Goal: Find specific page/section: Find specific page/section

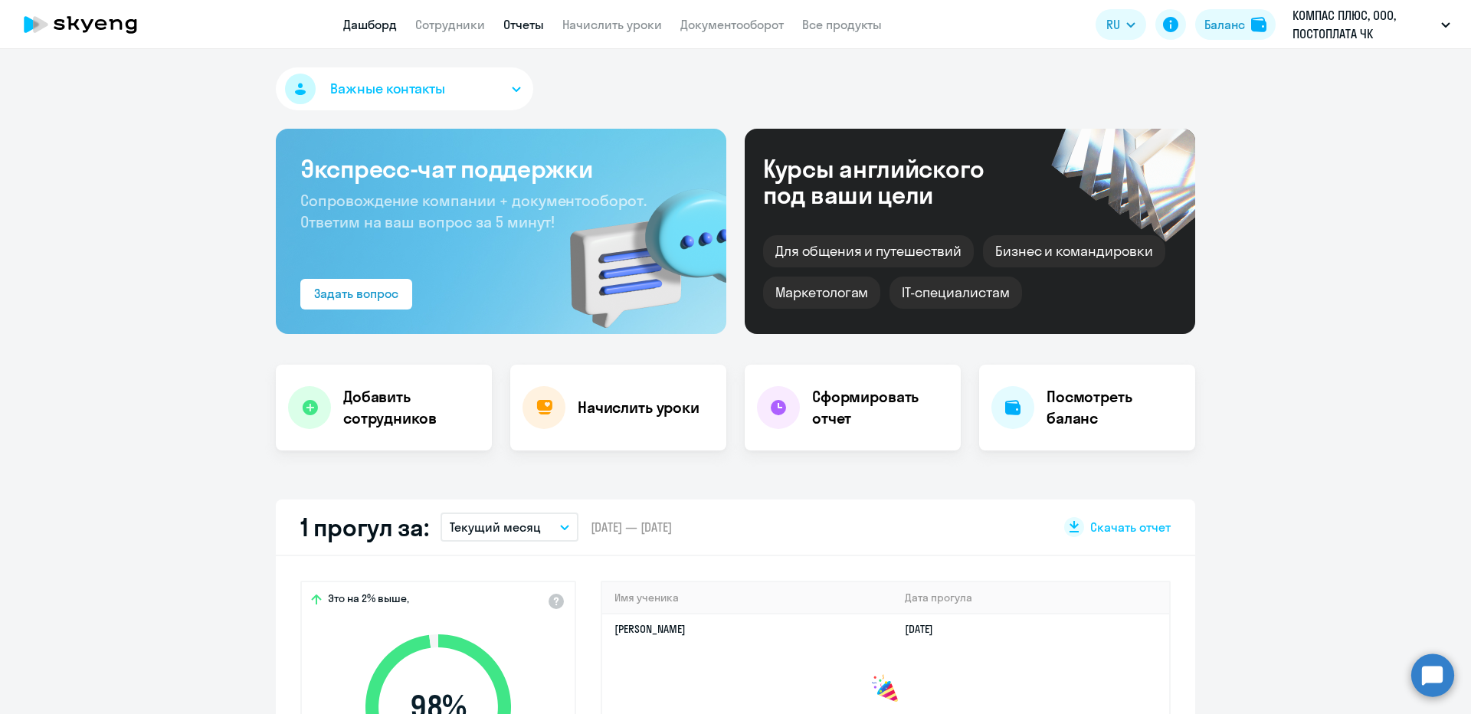
click at [506, 25] on link "Отчеты" at bounding box center [523, 24] width 41 height 15
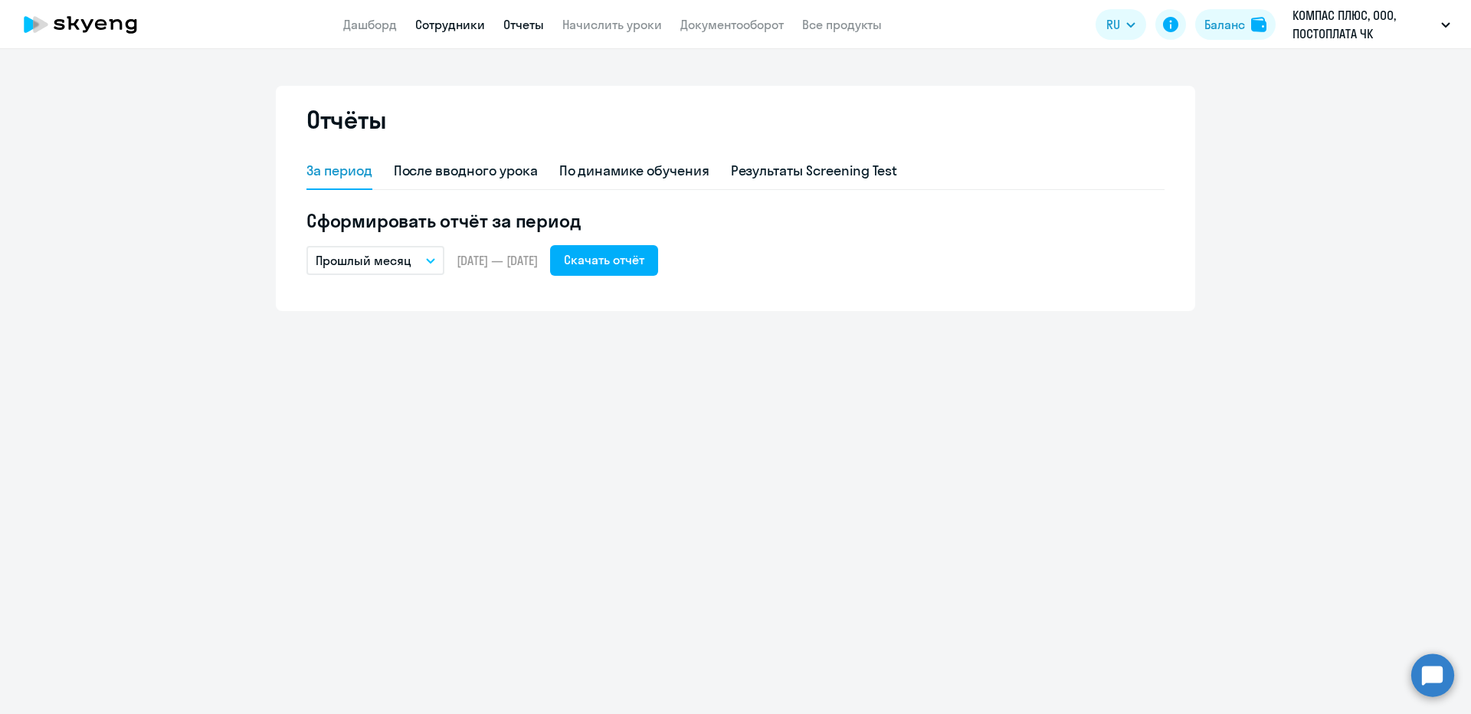
click at [463, 26] on link "Сотрудники" at bounding box center [450, 24] width 70 height 15
select select "30"
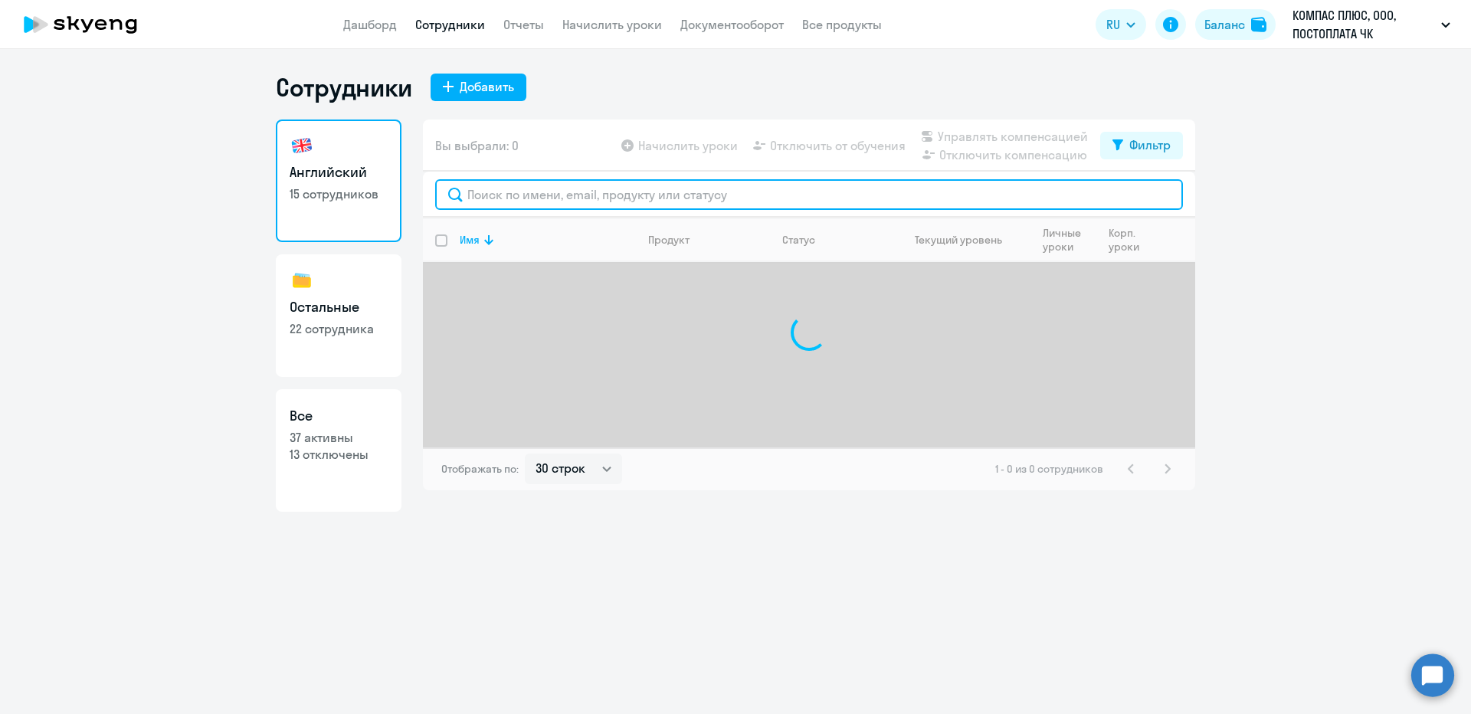
click at [585, 202] on input "text" at bounding box center [809, 194] width 748 height 31
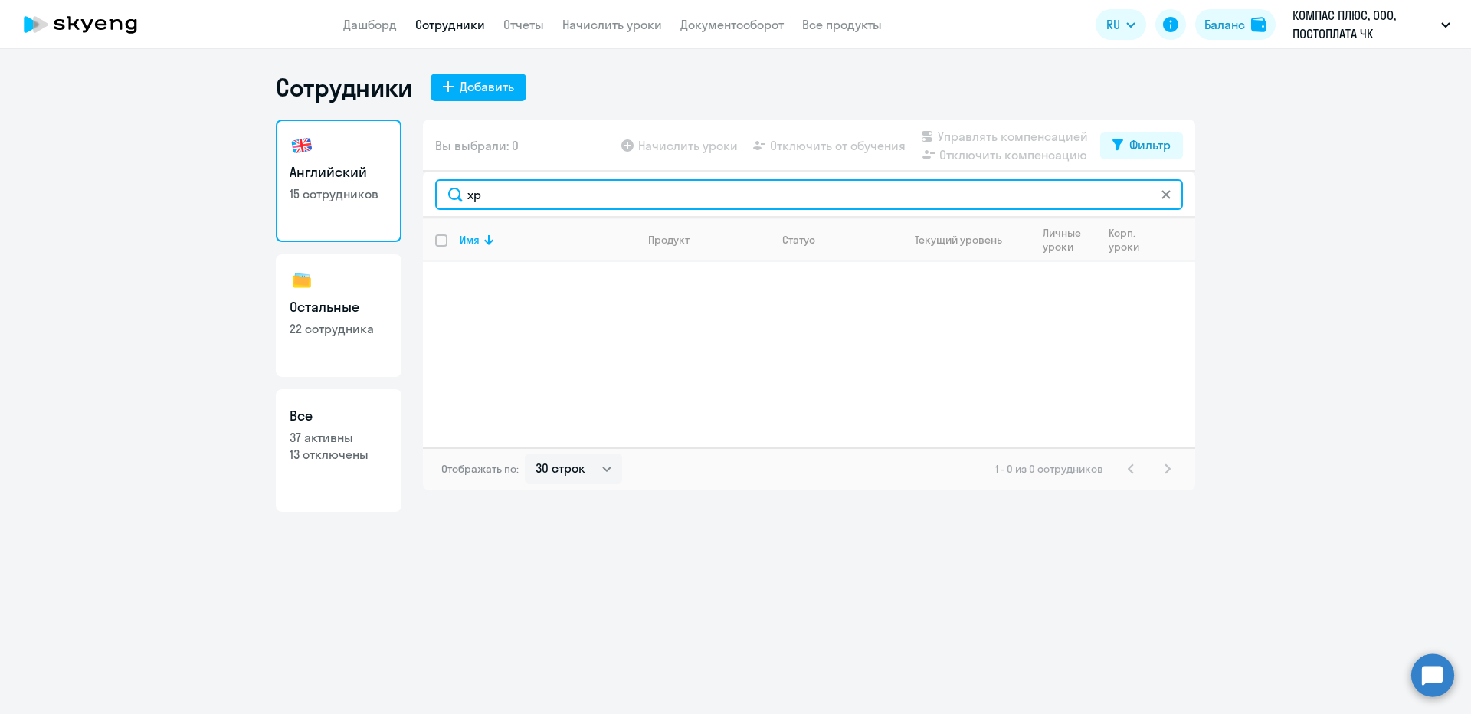
type input "х"
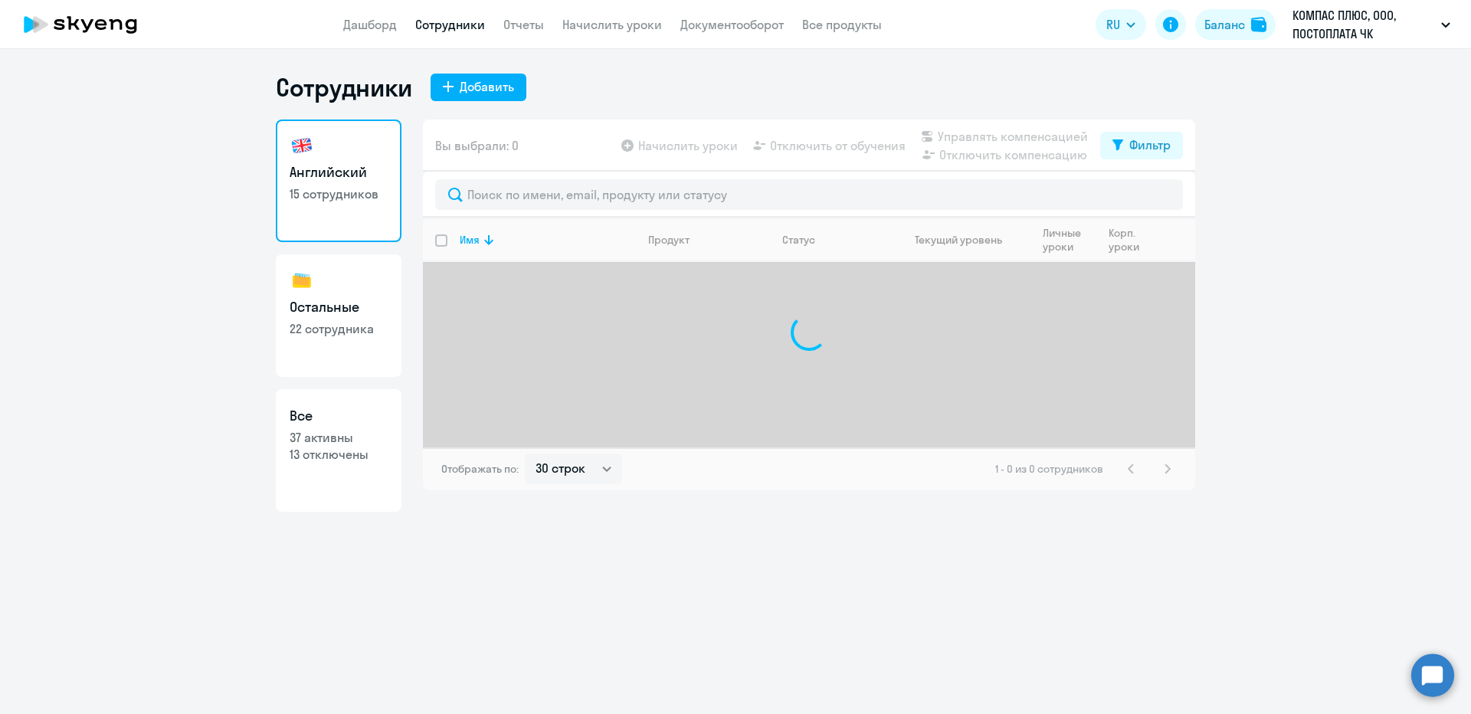
click at [332, 315] on h3 "Остальные" at bounding box center [339, 307] width 98 height 20
select select "30"
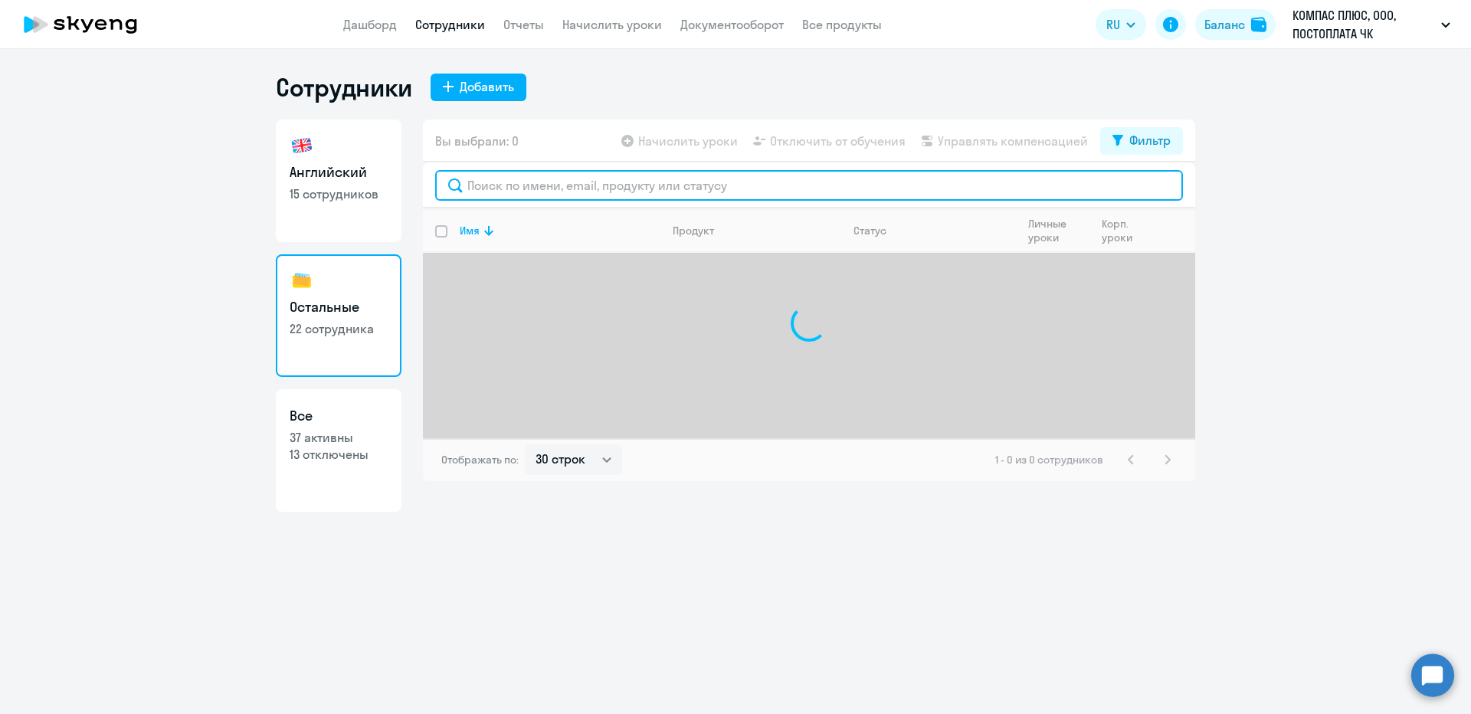
click at [570, 195] on input "text" at bounding box center [809, 185] width 748 height 31
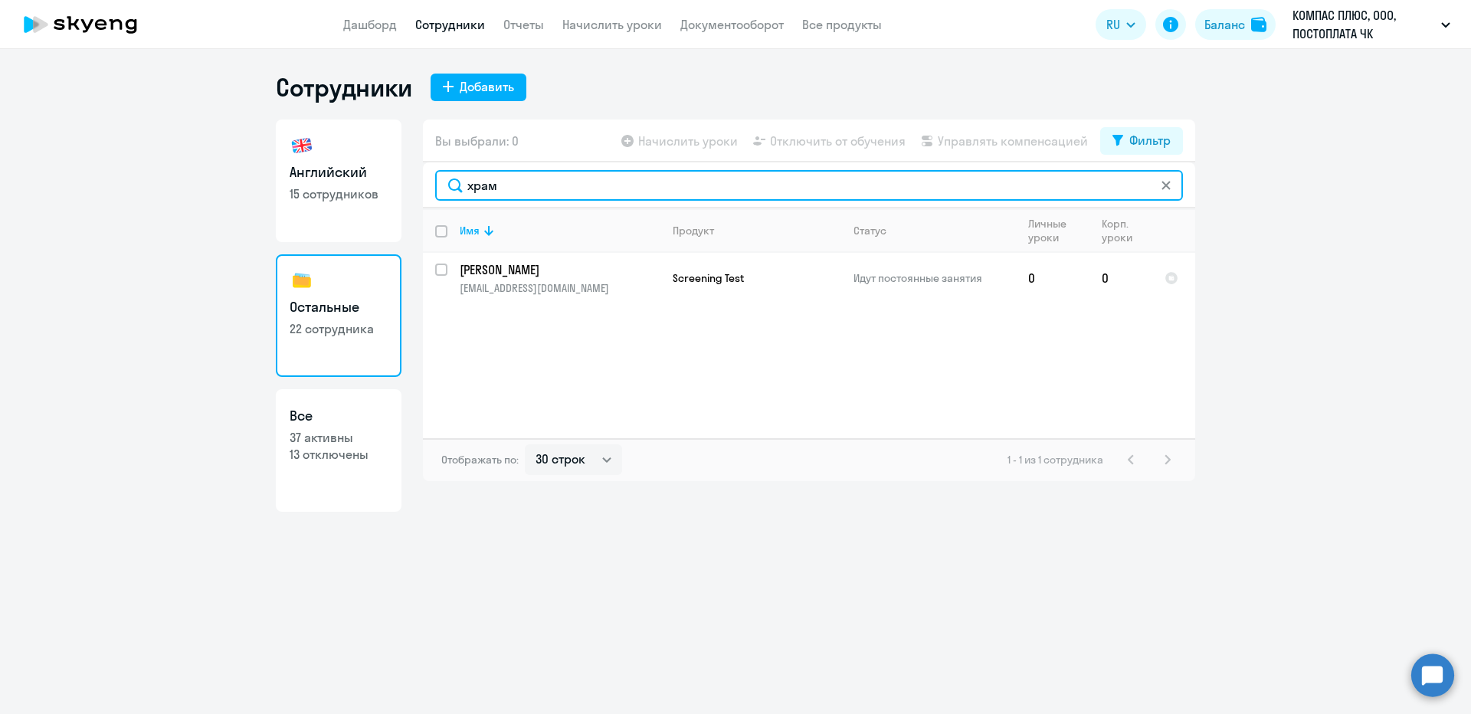
type input "храм"
